Goal: Transaction & Acquisition: Purchase product/service

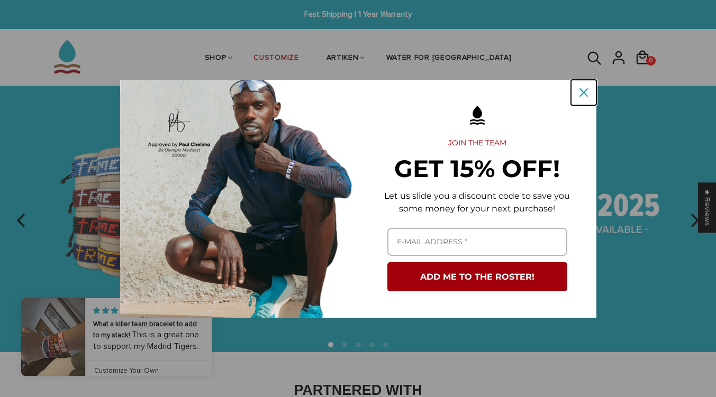
click at [578, 103] on button "Close" at bounding box center [583, 92] width 25 height 25
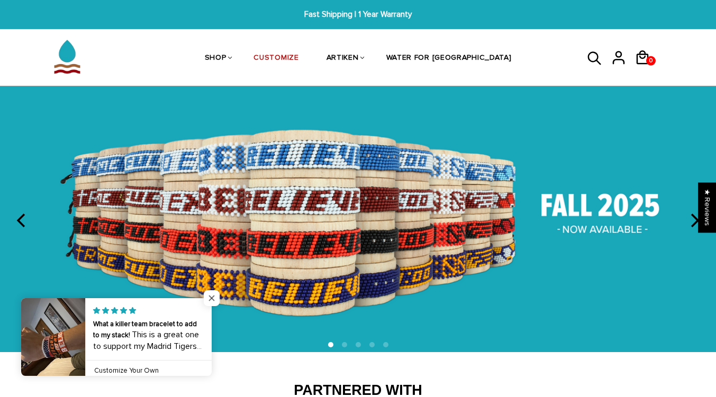
click at [214, 295] on span "Close popup widget" at bounding box center [212, 298] width 16 height 16
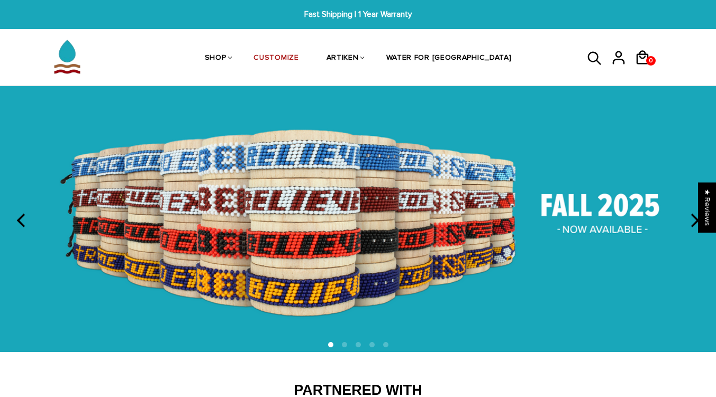
click at [562, 238] on img at bounding box center [358, 219] width 716 height 266
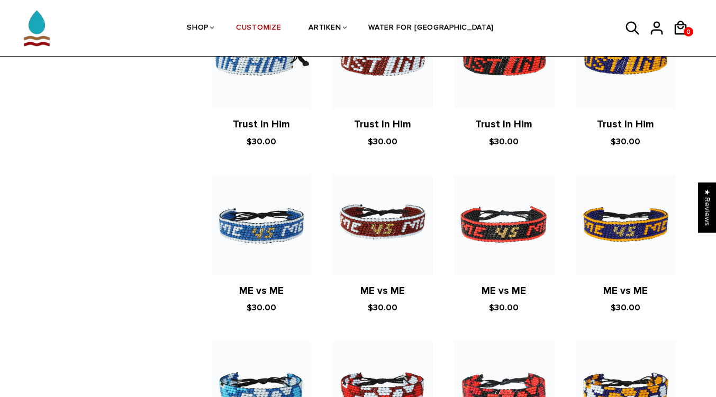
scroll to position [1214, 0]
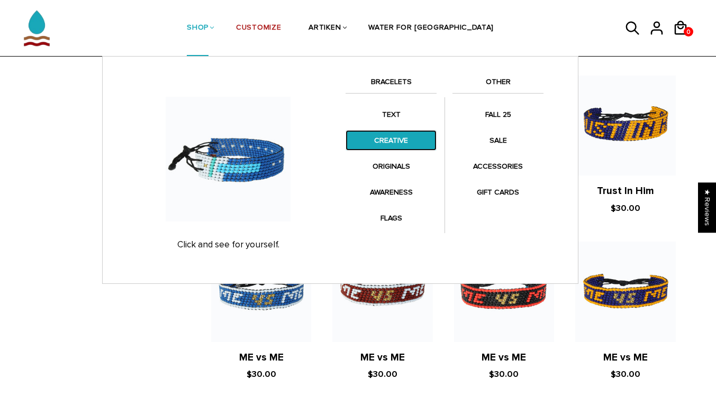
click at [395, 134] on link "CREATIVE" at bounding box center [390, 140] width 91 height 21
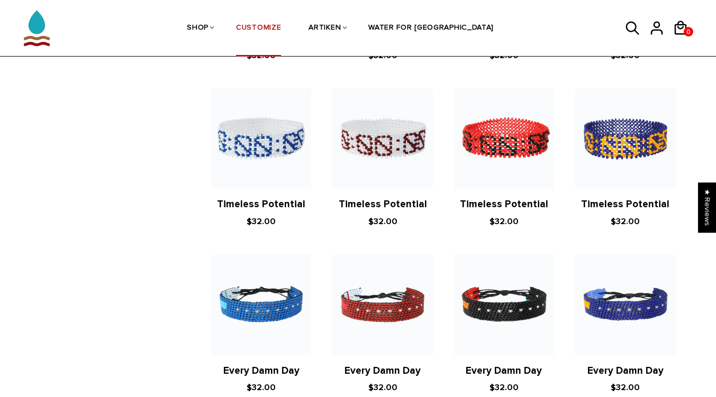
scroll to position [558, 0]
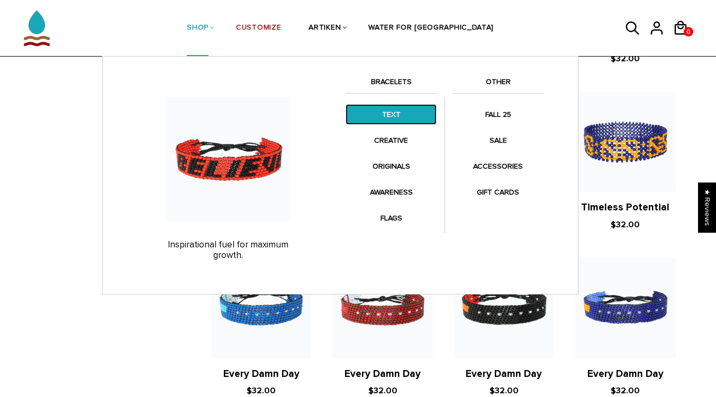
click at [386, 117] on link "TEXT" at bounding box center [390, 114] width 91 height 21
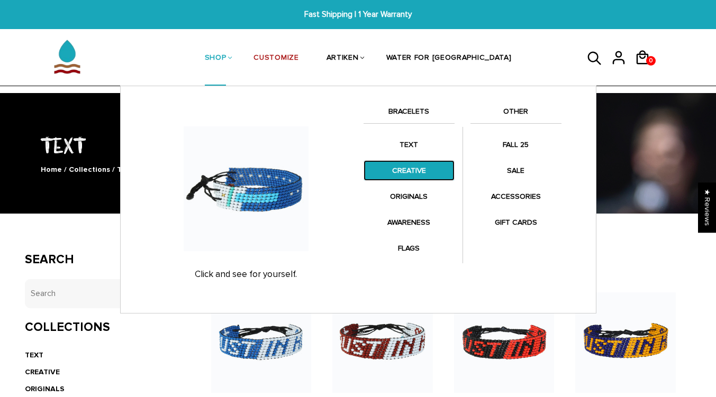
click at [401, 166] on link "CREATIVE" at bounding box center [408, 170] width 91 height 21
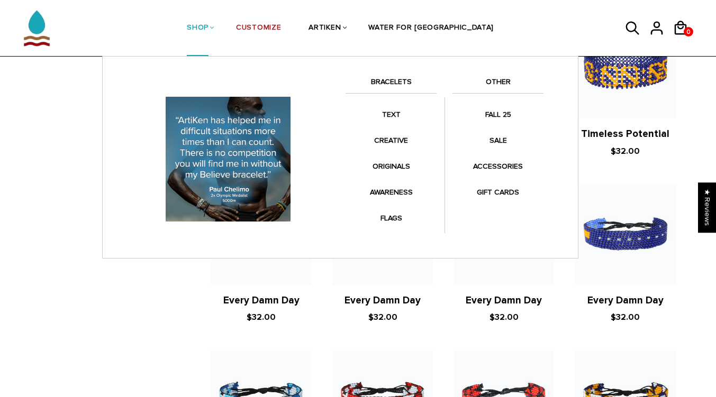
scroll to position [532, 0]
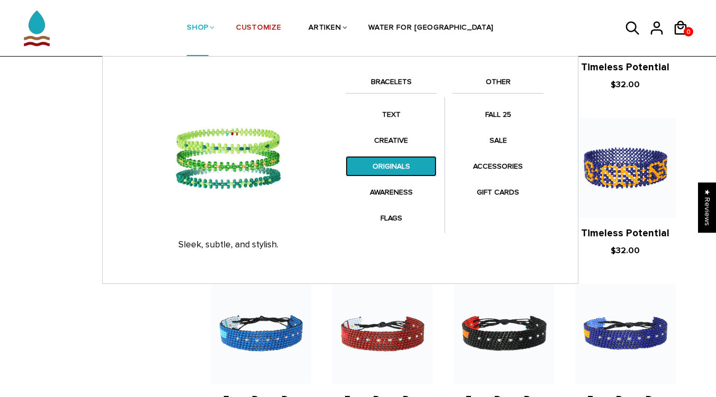
click at [376, 159] on link "ORIGINALS" at bounding box center [390, 166] width 91 height 21
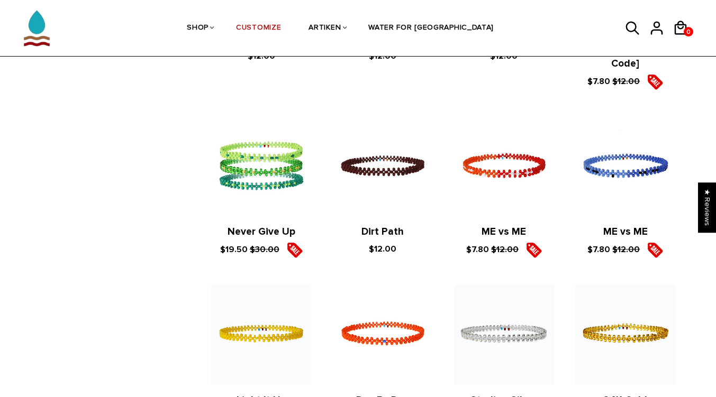
scroll to position [423, 0]
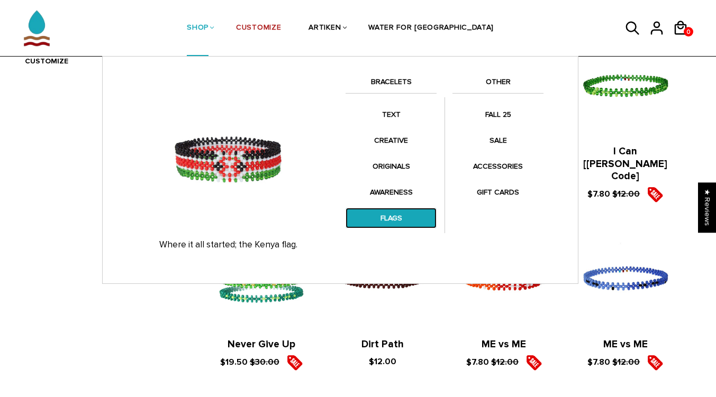
click at [408, 214] on link "FLAGS" at bounding box center [390, 218] width 91 height 21
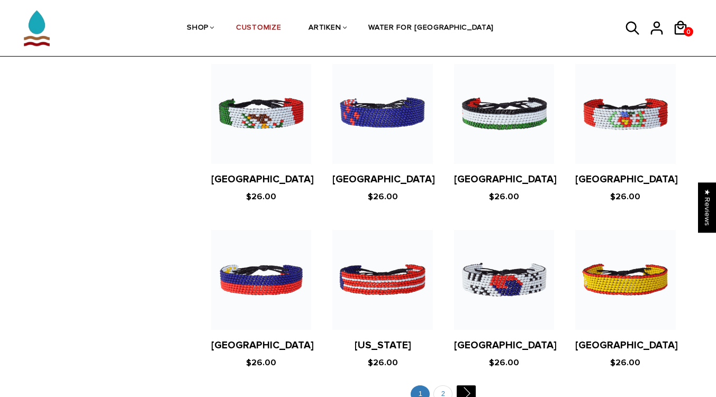
scroll to position [2063, 0]
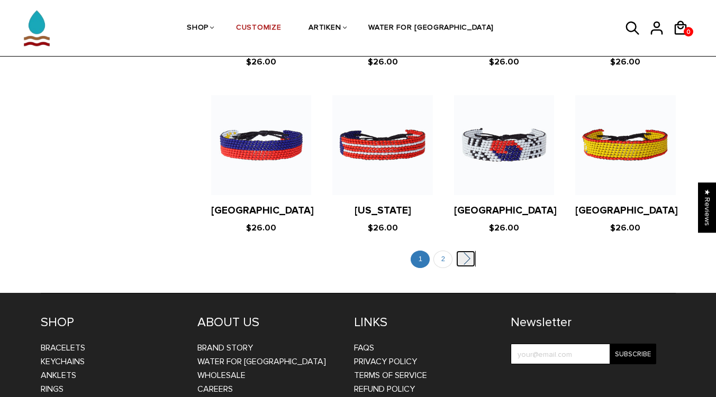
click at [459, 251] on link "" at bounding box center [465, 259] width 19 height 16
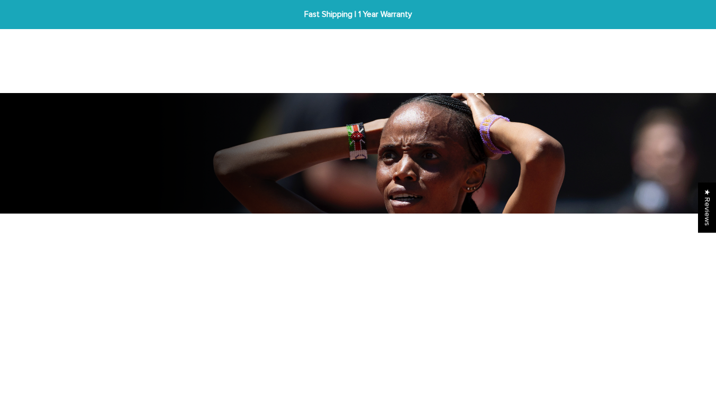
scroll to position [159, 0]
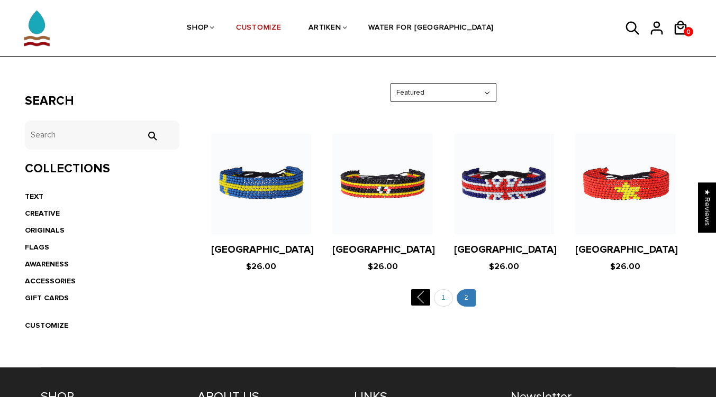
click at [294, 62] on div "FLAGS Home / Collections / FLAGS Search tets  Collections TEXT CREATIVE ORIGIN…" at bounding box center [358, 137] width 716 height 418
click at [281, 23] on link "CUSTOMIZE" at bounding box center [258, 29] width 45 height 56
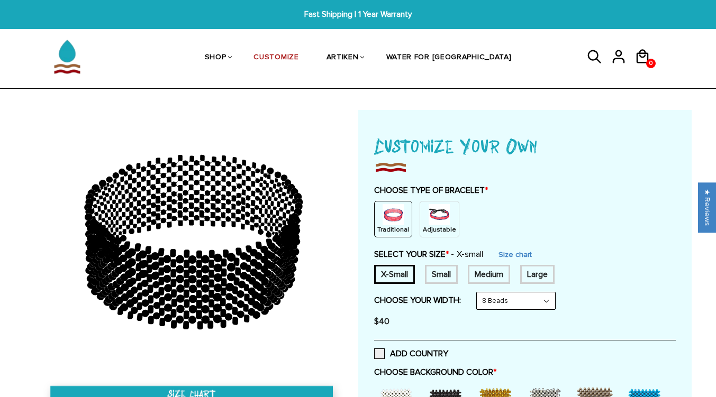
click at [420, 219] on div "Adjustable" at bounding box center [440, 219] width 40 height 37
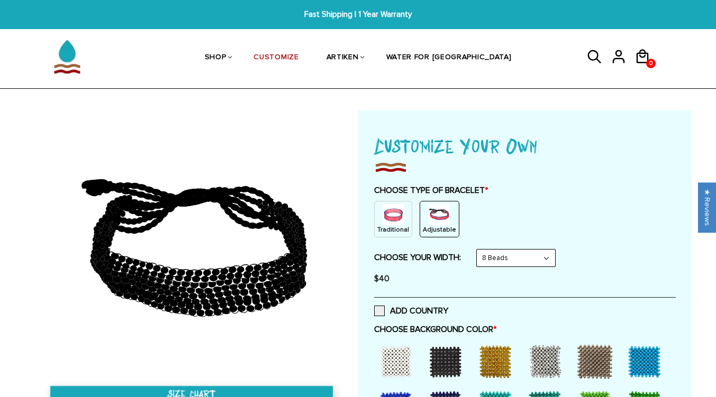
click at [518, 259] on select "8 Beads 6 Beads 10 Beads" at bounding box center [516, 258] width 78 height 17
click at [479, 250] on select "8 Beads 6 Beads 10 Beads" at bounding box center [516, 258] width 78 height 17
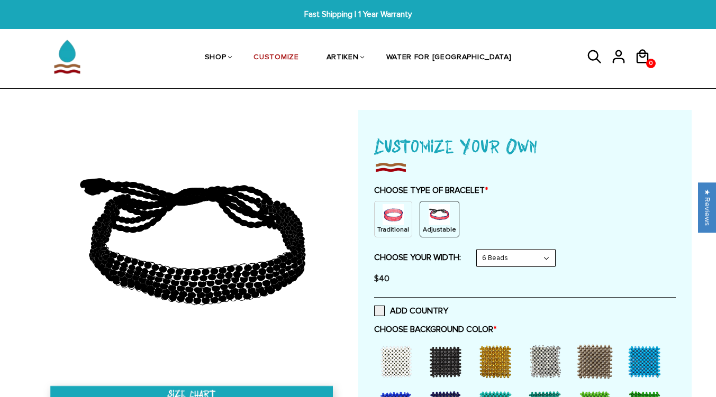
click at [515, 266] on select "8 Beads 6 Beads 10 Beads" at bounding box center [516, 258] width 78 height 17
click at [479, 250] on select "8 Beads 6 Beads 10 Beads" at bounding box center [516, 258] width 78 height 17
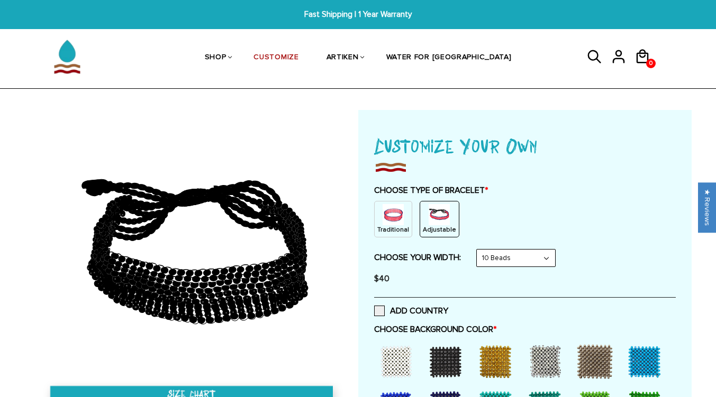
click at [516, 262] on select "8 Beads 6 Beads 10 Beads" at bounding box center [516, 258] width 78 height 17
select select "8-beads"
click at [479, 250] on select "8 Beads 6 Beads 10 Beads" at bounding box center [516, 258] width 78 height 17
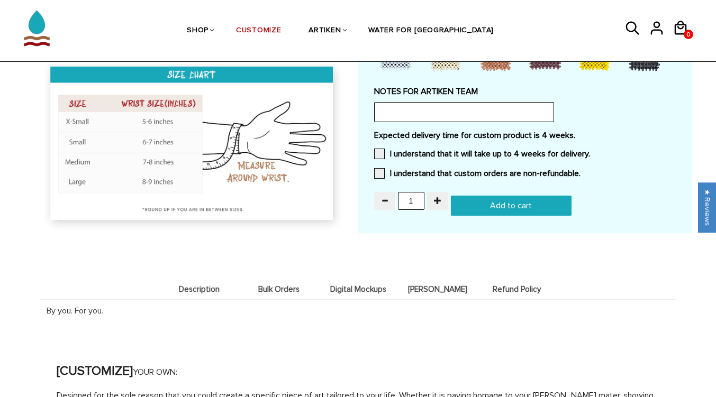
scroll to position [952, 0]
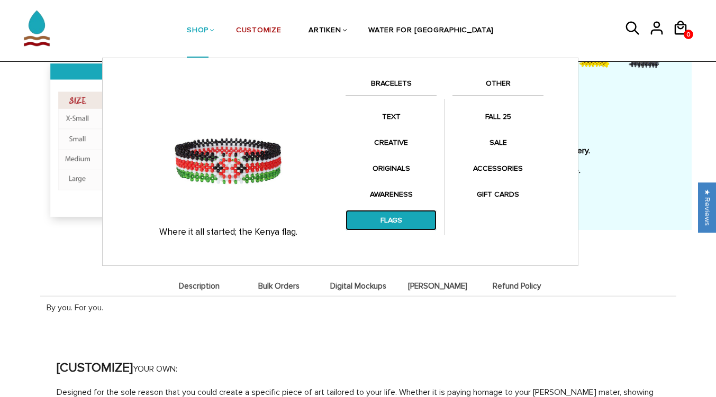
click at [383, 217] on link "FLAGS" at bounding box center [390, 220] width 91 height 21
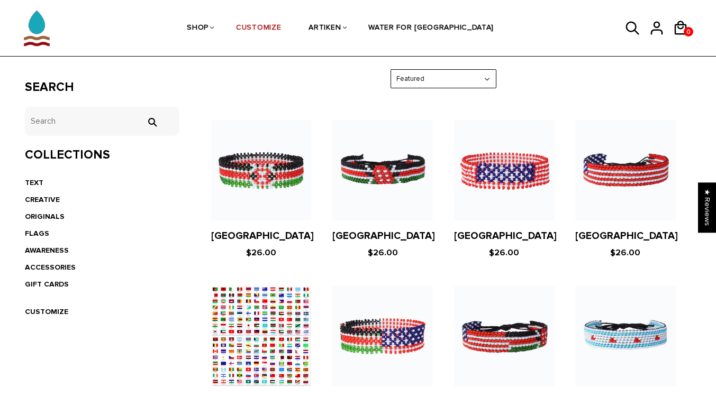
scroll to position [212, 0]
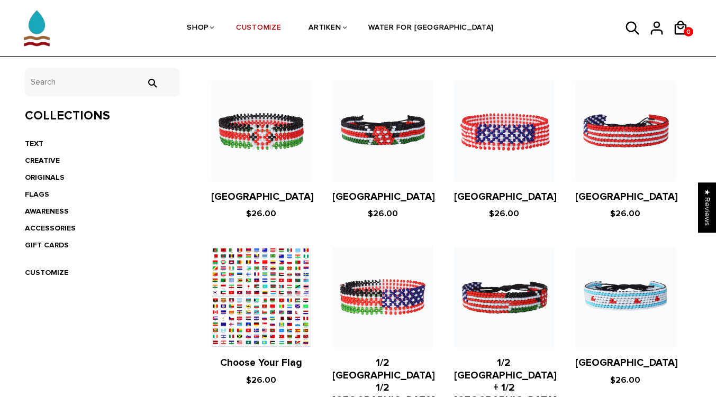
click at [280, 279] on figure at bounding box center [261, 297] width 100 height 100
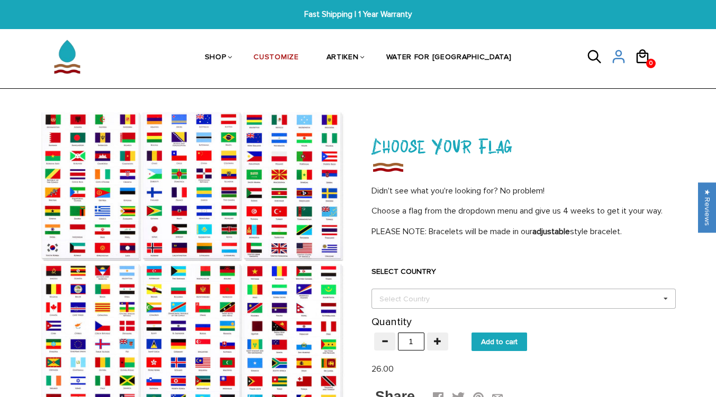
click at [413, 295] on div "Select Country" at bounding box center [411, 299] width 68 height 12
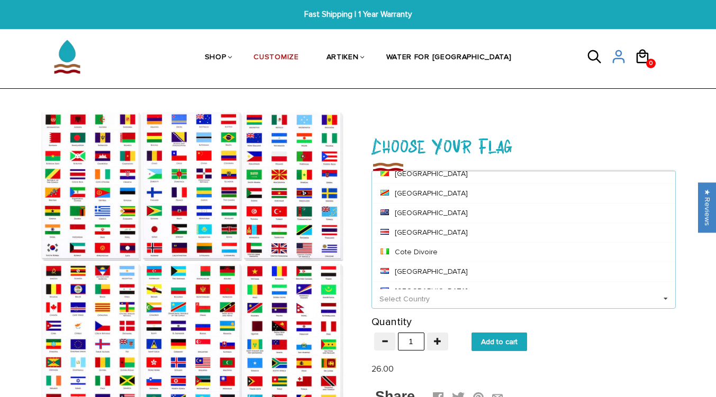
scroll to position [900, 0]
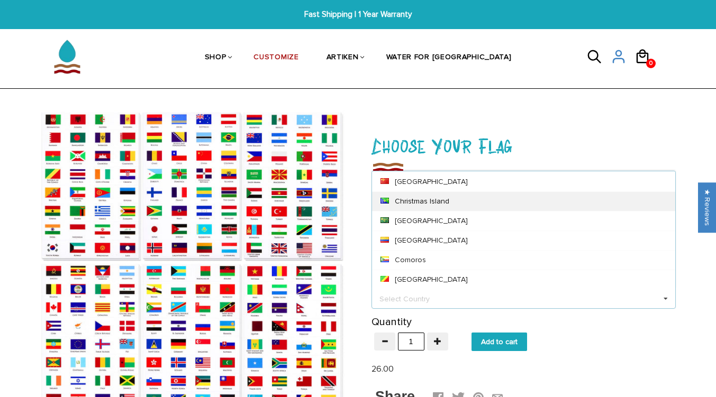
click at [436, 210] on div "Christmas Island" at bounding box center [523, 202] width 303 height 20
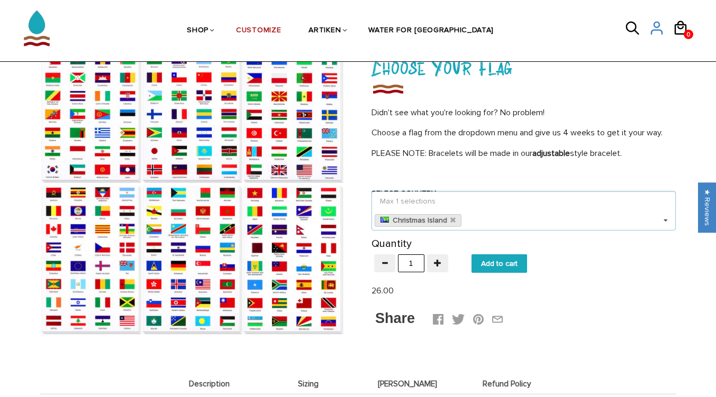
scroll to position [265, 0]
